Goal: Task Accomplishment & Management: Manage account settings

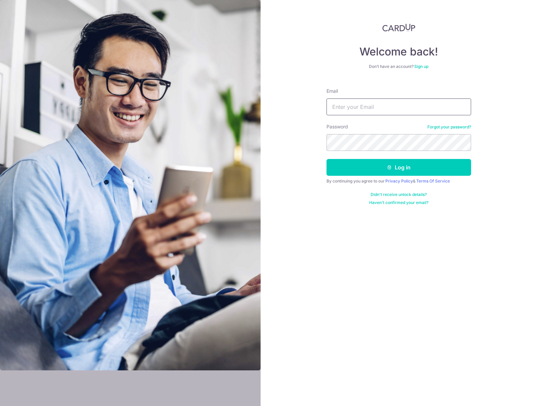
click at [346, 109] on input "Email" at bounding box center [399, 107] width 145 height 17
type input "[EMAIL_ADDRESS][DOMAIN_NAME]"
click at [392, 169] on icon "submit" at bounding box center [389, 167] width 5 height 5
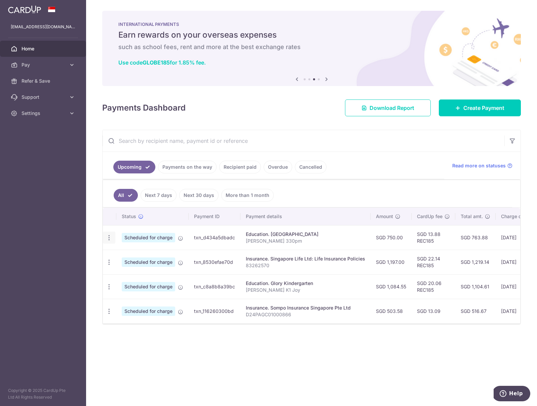
click at [110, 237] on icon "button" at bounding box center [109, 238] width 7 height 7
click at [132, 255] on span "Update payment" at bounding box center [145, 256] width 46 height 8
radio input "true"
type input "750.00"
type input "[DATE]"
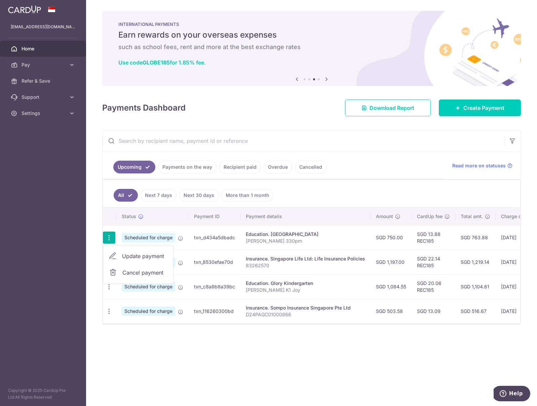
type input "[PERSON_NAME] 330pm"
type input "REC185"
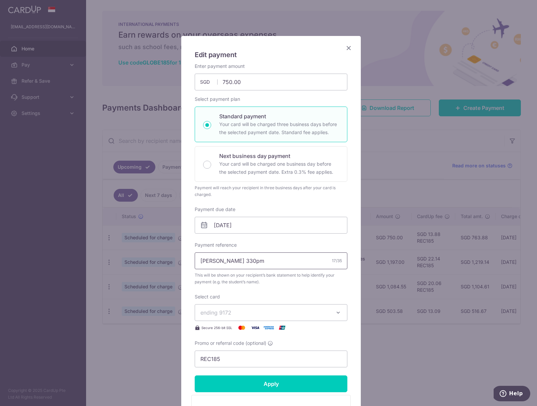
scroll to position [22, 0]
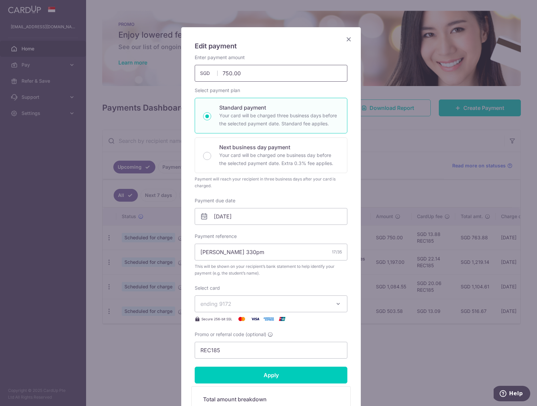
drag, startPoint x: 229, startPoint y: 75, endPoint x: 179, endPoint y: 74, distance: 49.5
click at [181, 74] on div "Edit payment By clicking apply, you will make changes to all payments to KEL'S …" at bounding box center [271, 251] width 180 height 448
type input "812.50"
click at [284, 374] on input "Apply" at bounding box center [271, 375] width 153 height 17
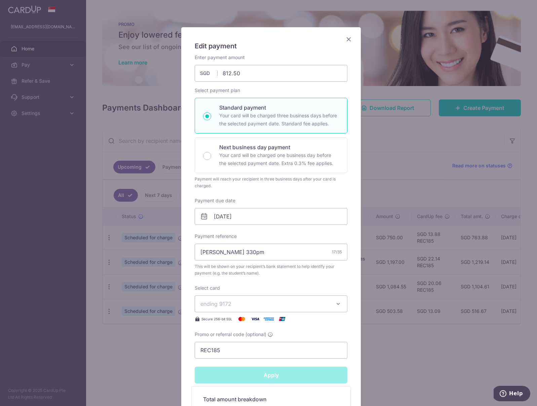
type input "Successfully Applied"
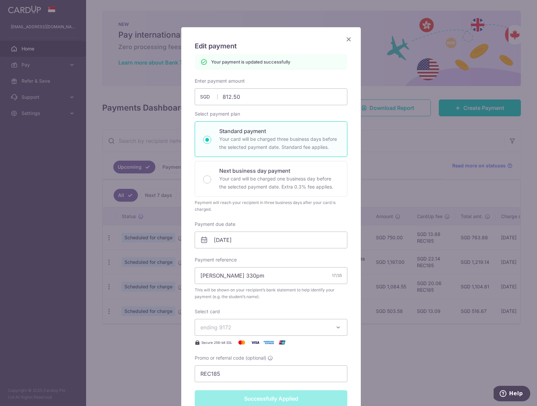
click at [349, 39] on icon "Close" at bounding box center [349, 39] width 8 height 8
